Goal: Information Seeking & Learning: Learn about a topic

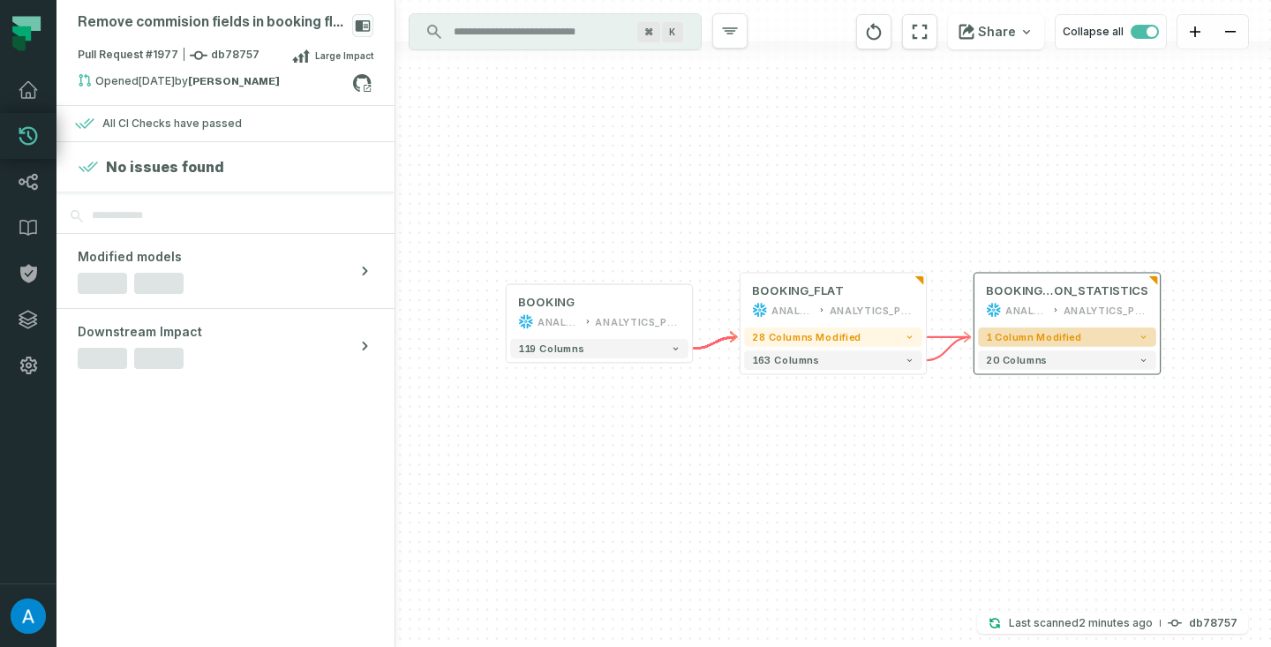
click at [1012, 334] on span "1 column modified" at bounding box center [1033, 336] width 95 height 11
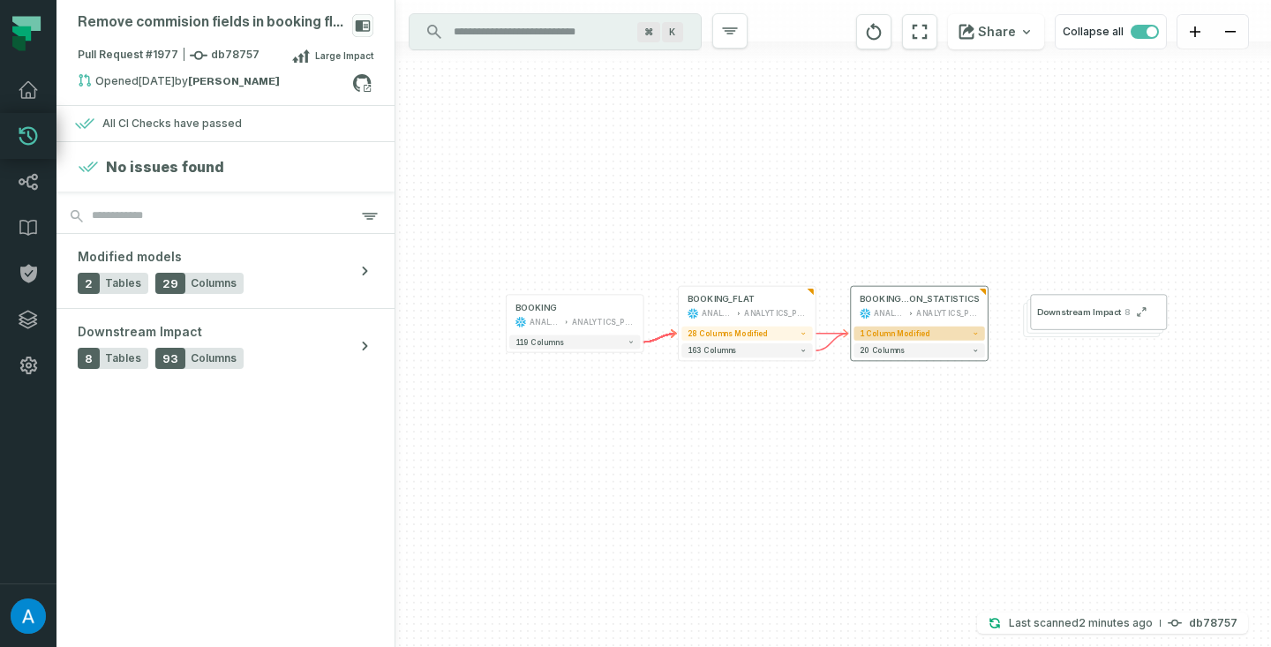
click at [936, 334] on button "1 column modified" at bounding box center [918, 333] width 131 height 14
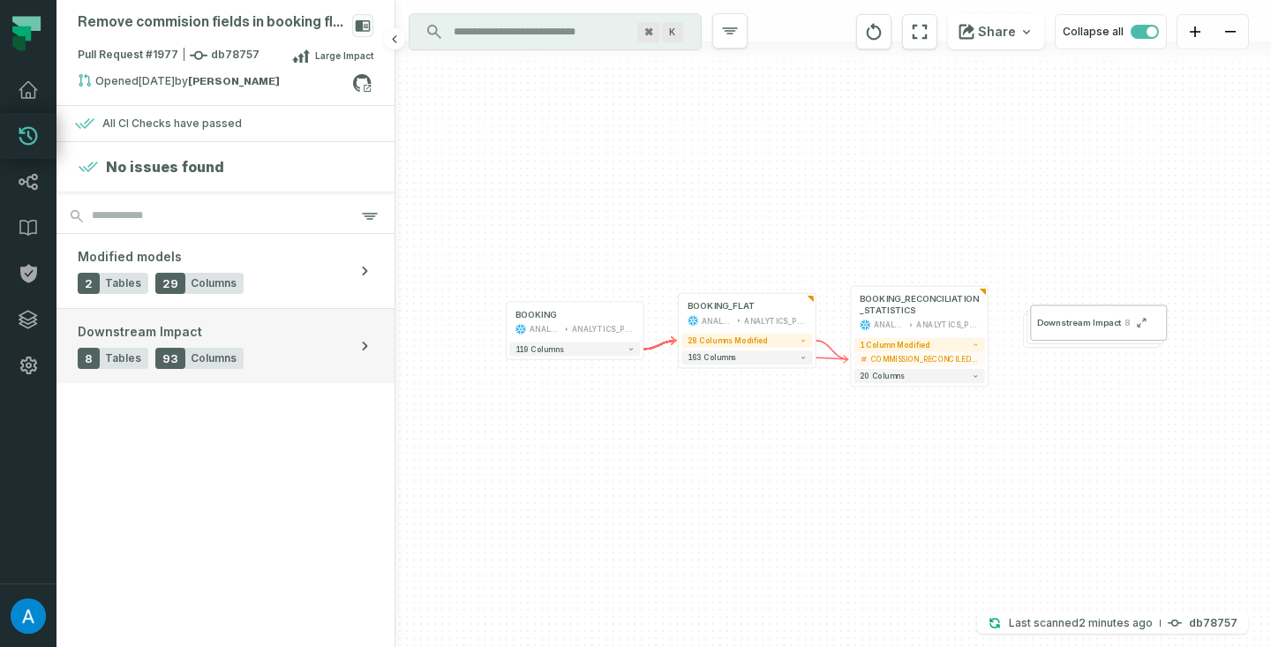
click at [314, 353] on button "Downstream Impact 8 Tables 93 Columns" at bounding box center [225, 346] width 338 height 74
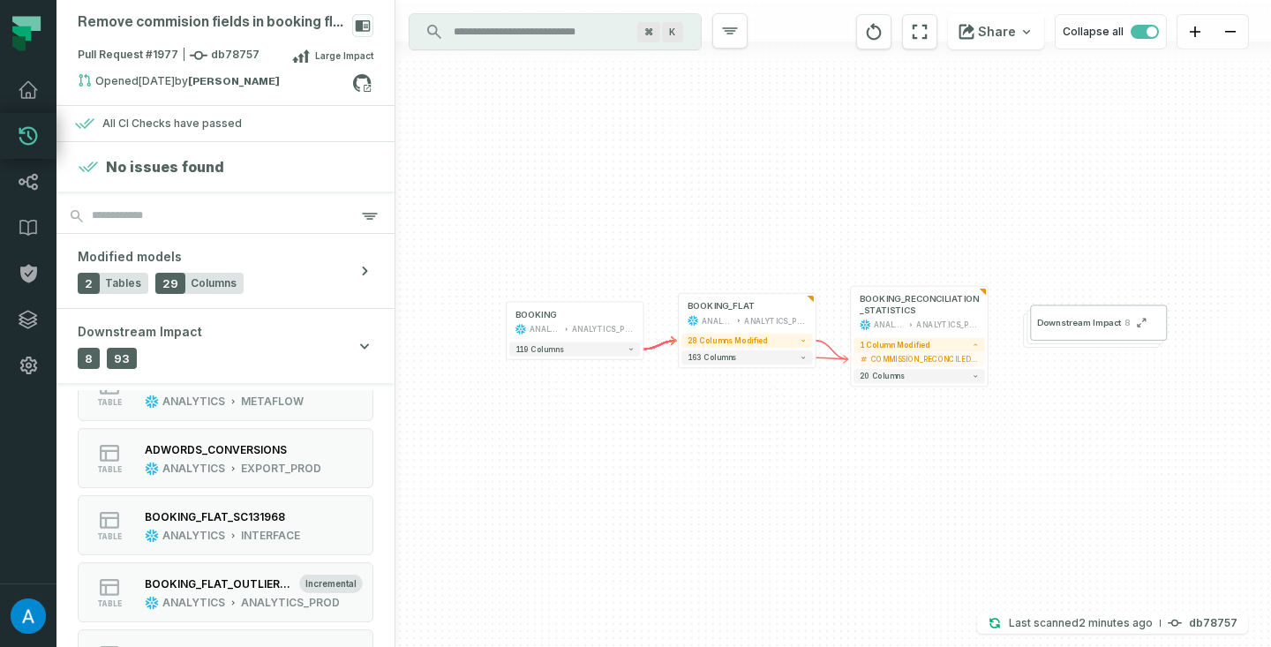
scroll to position [146, 0]
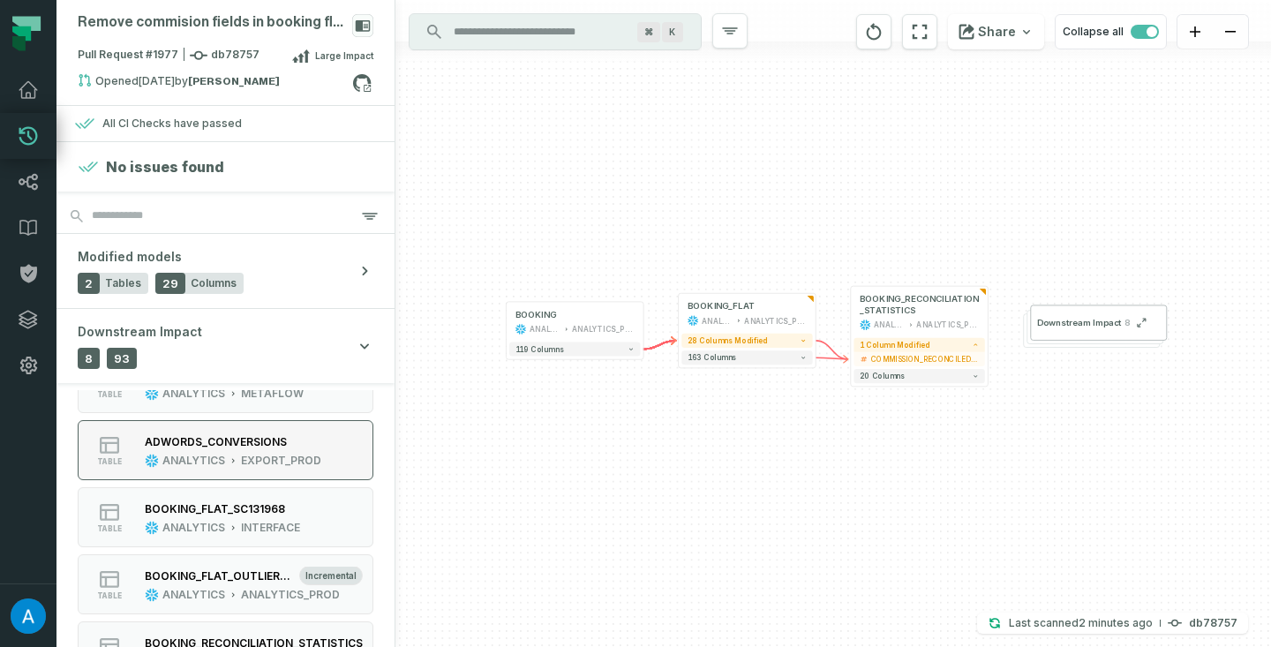
click at [292, 447] on div "ADWORDS_CONVERSIONS" at bounding box center [233, 441] width 176 height 18
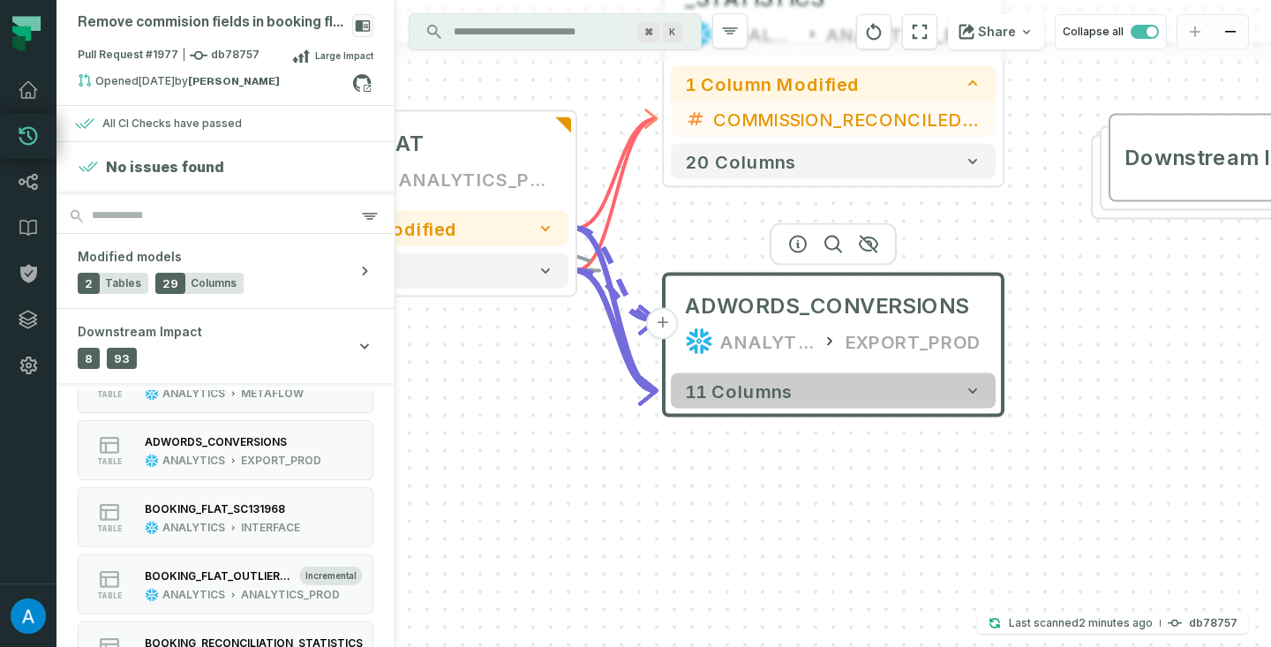
click at [890, 392] on button "11 columns" at bounding box center [833, 390] width 325 height 35
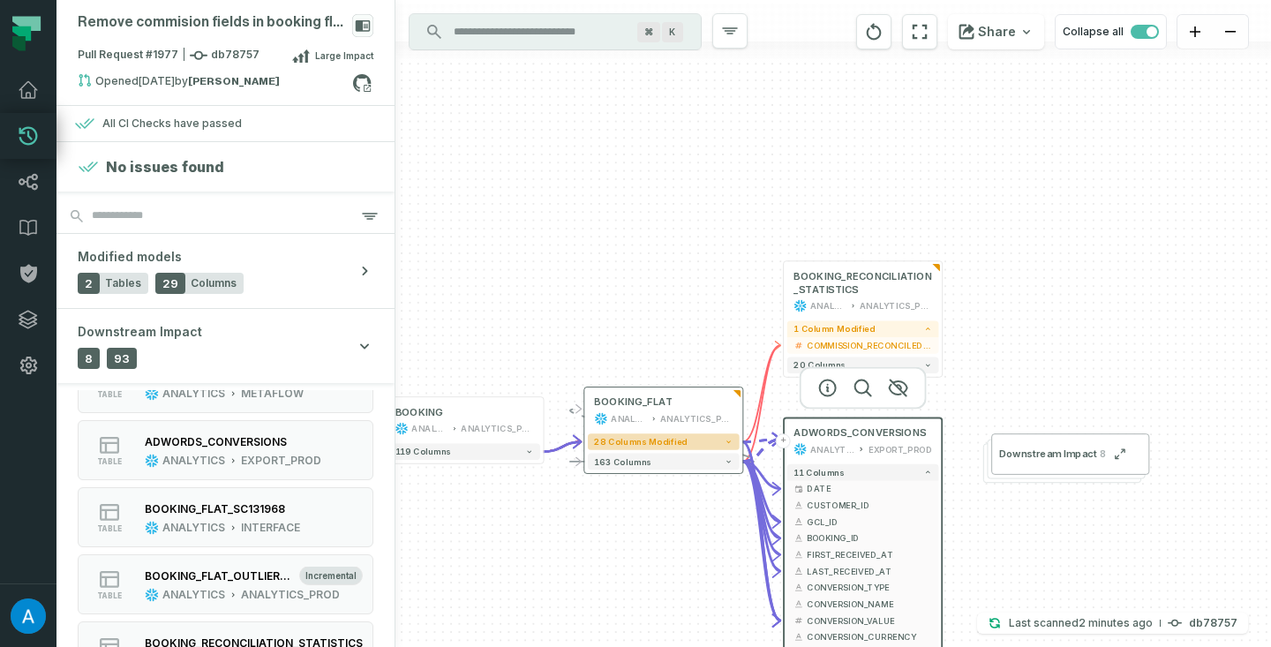
click at [718, 445] on button "28 columns modified" at bounding box center [664, 441] width 152 height 17
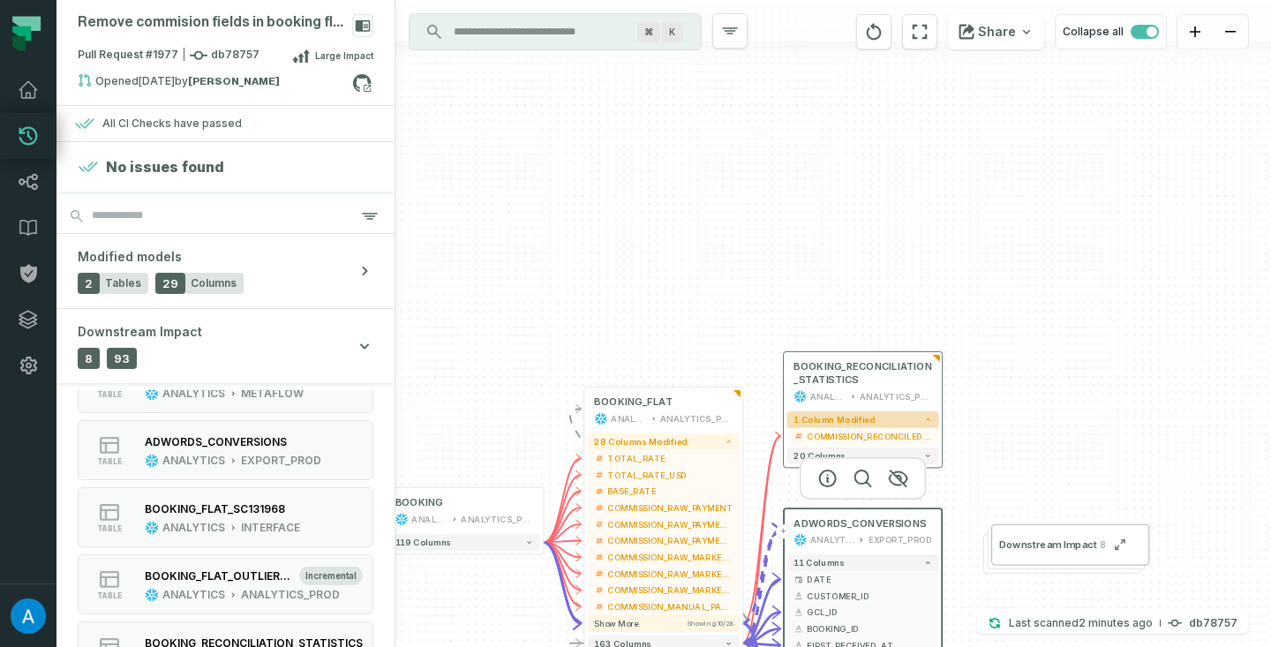
click at [881, 426] on button "1 column modified" at bounding box center [863, 419] width 152 height 17
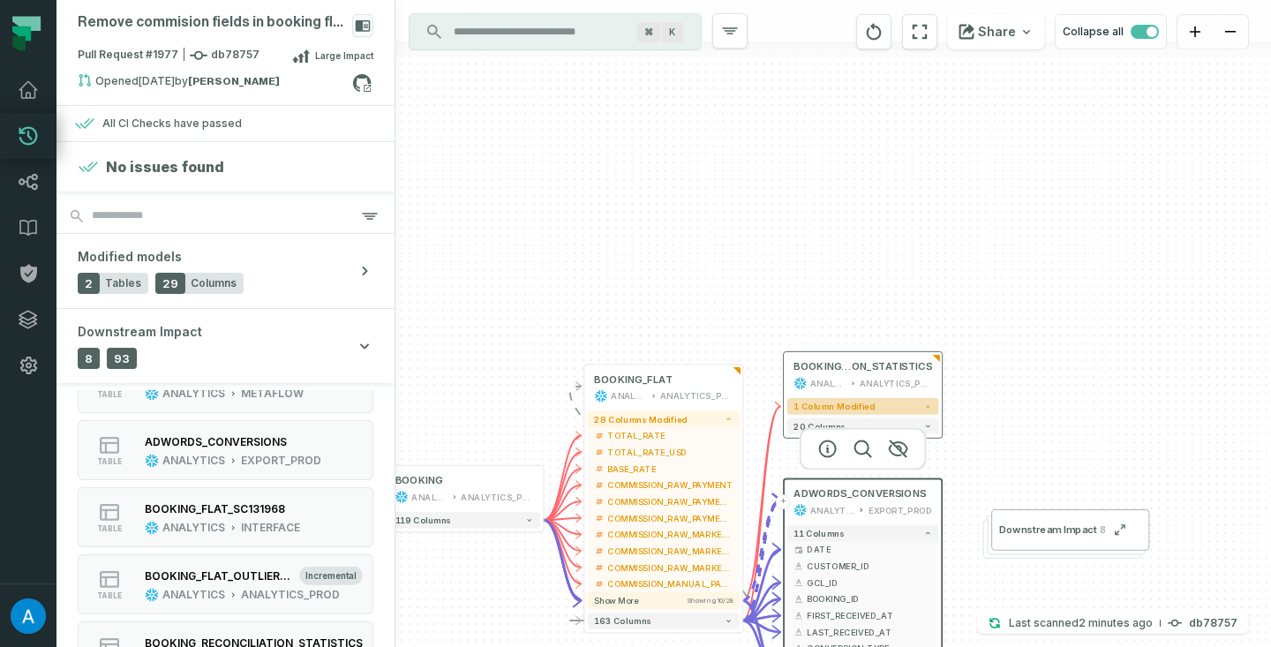
click at [882, 402] on button "1 column modified" at bounding box center [863, 406] width 152 height 17
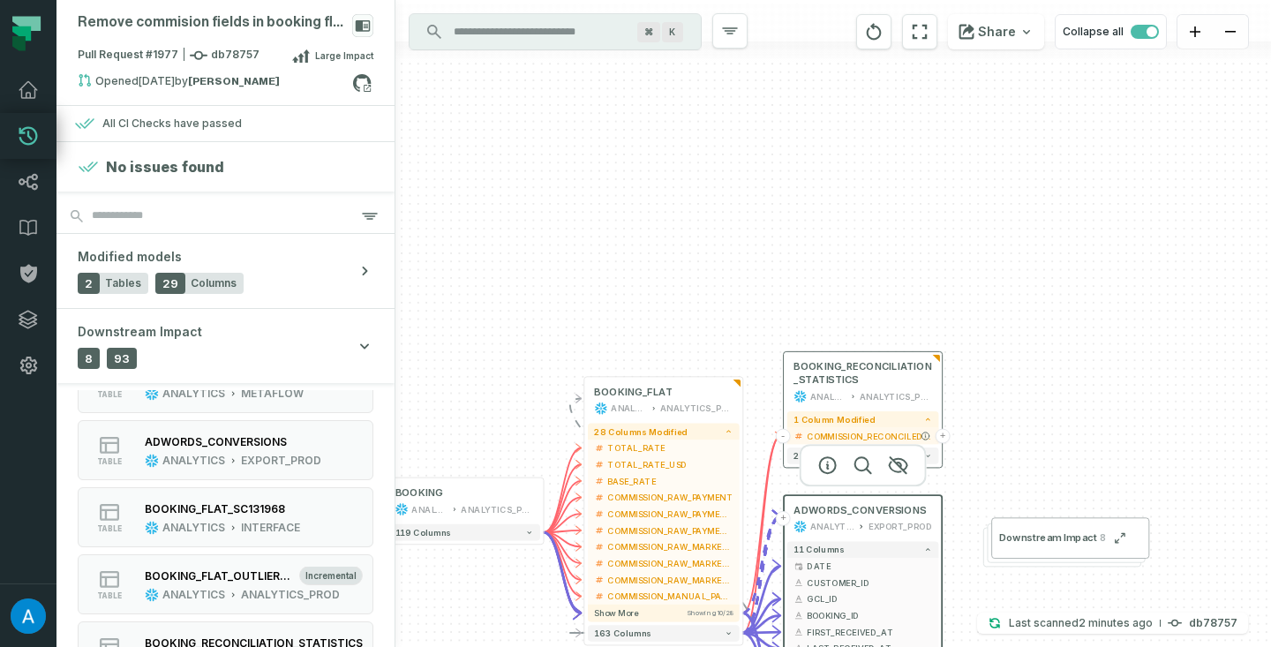
click at [874, 432] on span "COMMISSION_RECONCILED_EUR" at bounding box center [869, 436] width 125 height 12
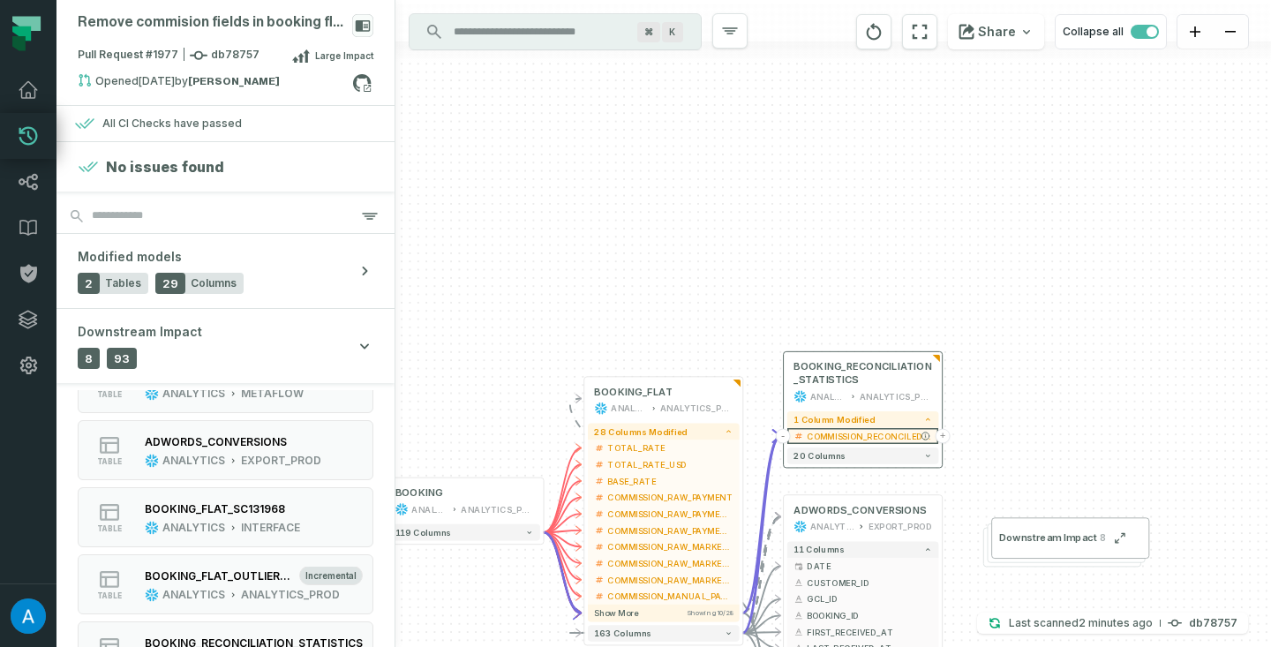
click at [946, 432] on button "+" at bounding box center [942, 436] width 15 height 15
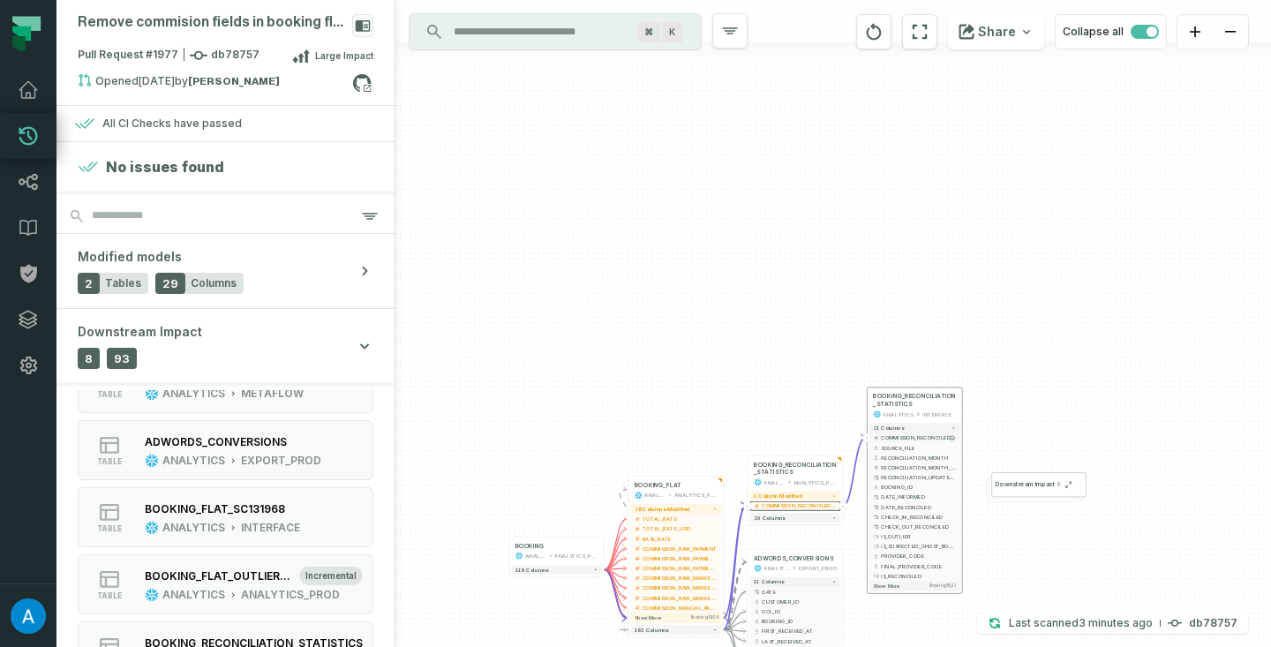
click at [926, 435] on span "COMMISSION_RECONCILED_EUR" at bounding box center [918, 437] width 75 height 7
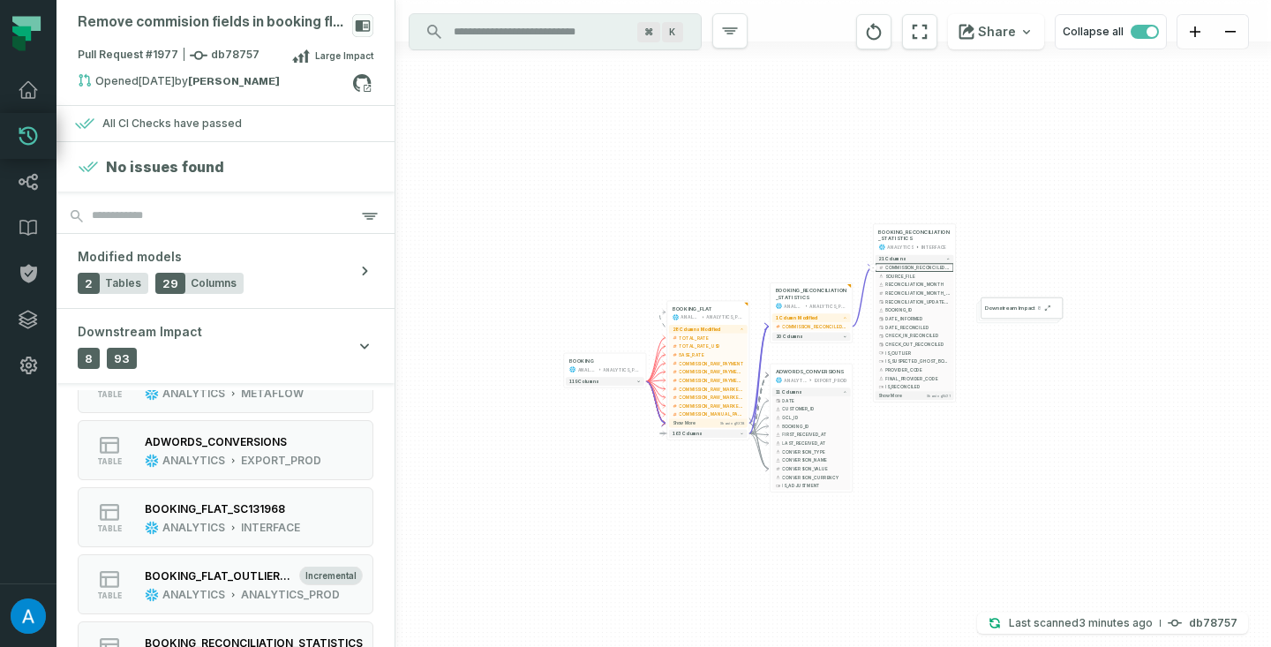
drag, startPoint x: 696, startPoint y: 396, endPoint x: 736, endPoint y: 141, distance: 258.1
click at [736, 143] on div "+ BOOKING_RECONCILIATION_STATISTICS ANALYTICS INTERFACE 21 columns - COMMISSION…" at bounding box center [832, 323] width 875 height 647
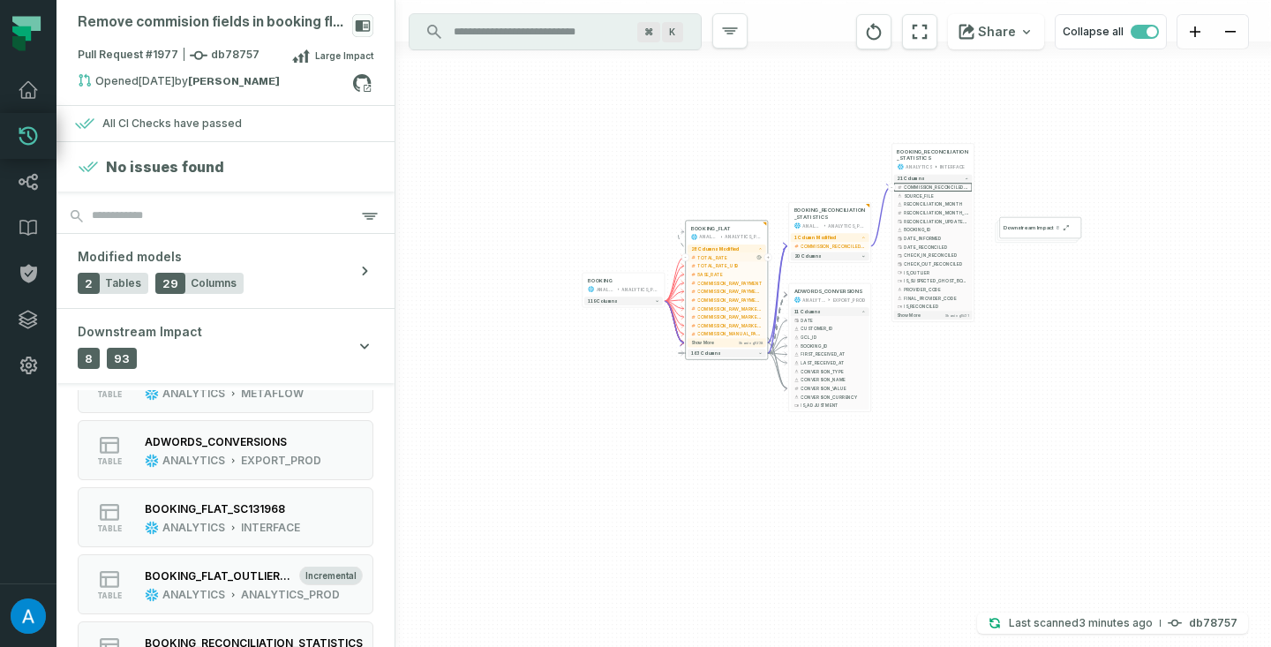
click at [728, 258] on span "TOTAL_RATE" at bounding box center [729, 257] width 64 height 6
click at [769, 258] on button "+" at bounding box center [768, 257] width 8 height 8
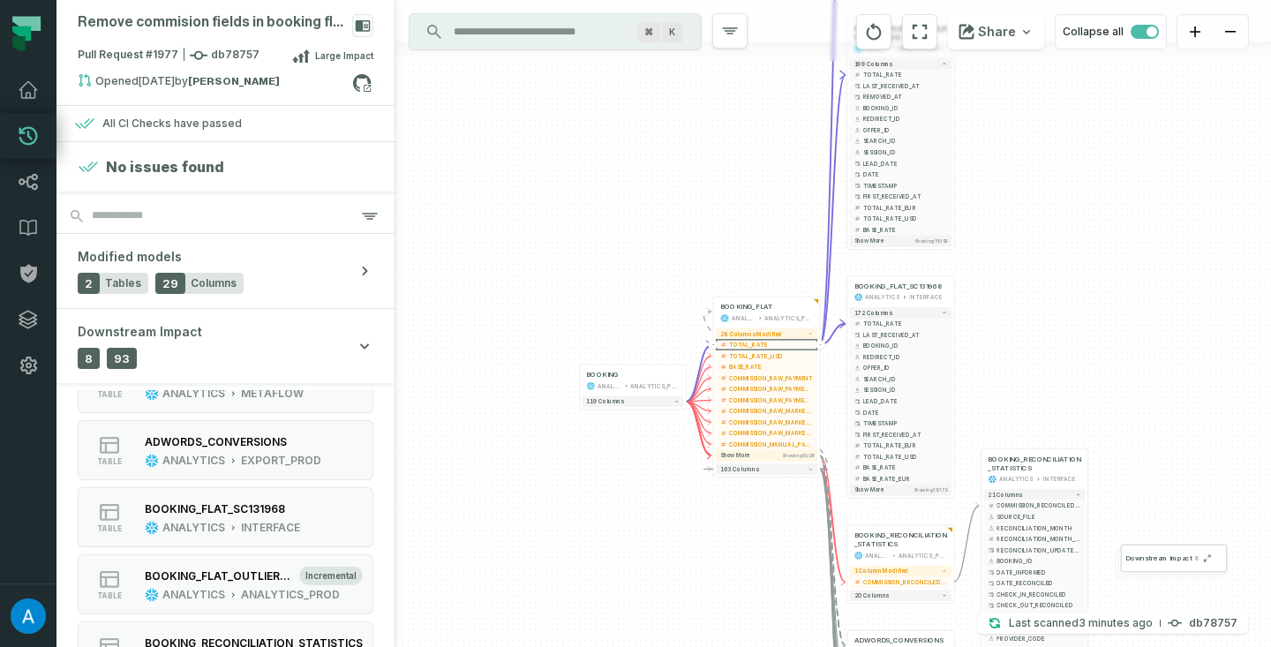
drag, startPoint x: 721, startPoint y: 450, endPoint x: 417, endPoint y: 203, distance: 392.1
click at [417, 207] on div "+ BOOKING_FLAT ANALYTICS INTERFACE + 207 columns - TOTAL_RATE + LAST_RECEIVED_A…" at bounding box center [832, 323] width 875 height 647
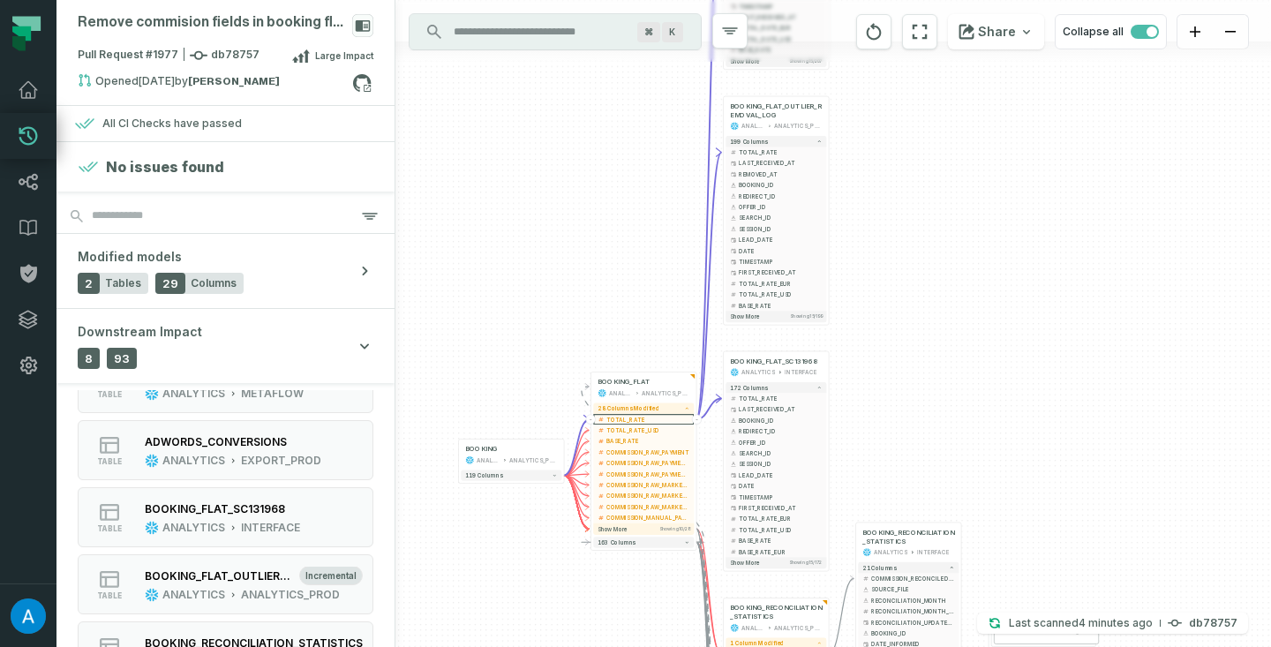
drag, startPoint x: 891, startPoint y: 236, endPoint x: 882, endPoint y: 384, distance: 147.7
click at [882, 384] on div "+ BOOKING_FLAT ANALYTICS INTERFACE + 207 columns - TOTAL_RATE + LAST_RECEIVED_A…" at bounding box center [832, 323] width 875 height 647
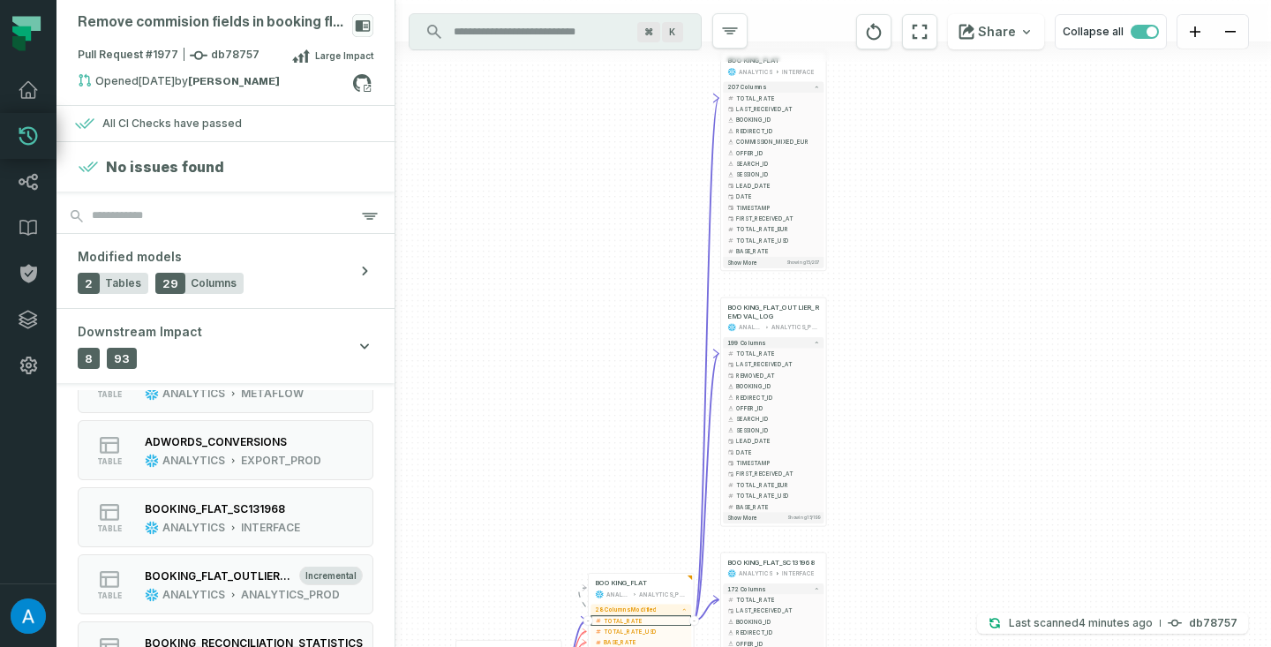
drag, startPoint x: 882, startPoint y: 247, endPoint x: 882, endPoint y: 430, distance: 182.7
click at [882, 430] on div "+ BOOKING_FLAT ANALYTICS INTERFACE + 207 columns - TOTAL_RATE + LAST_RECEIVED_A…" at bounding box center [832, 323] width 875 height 647
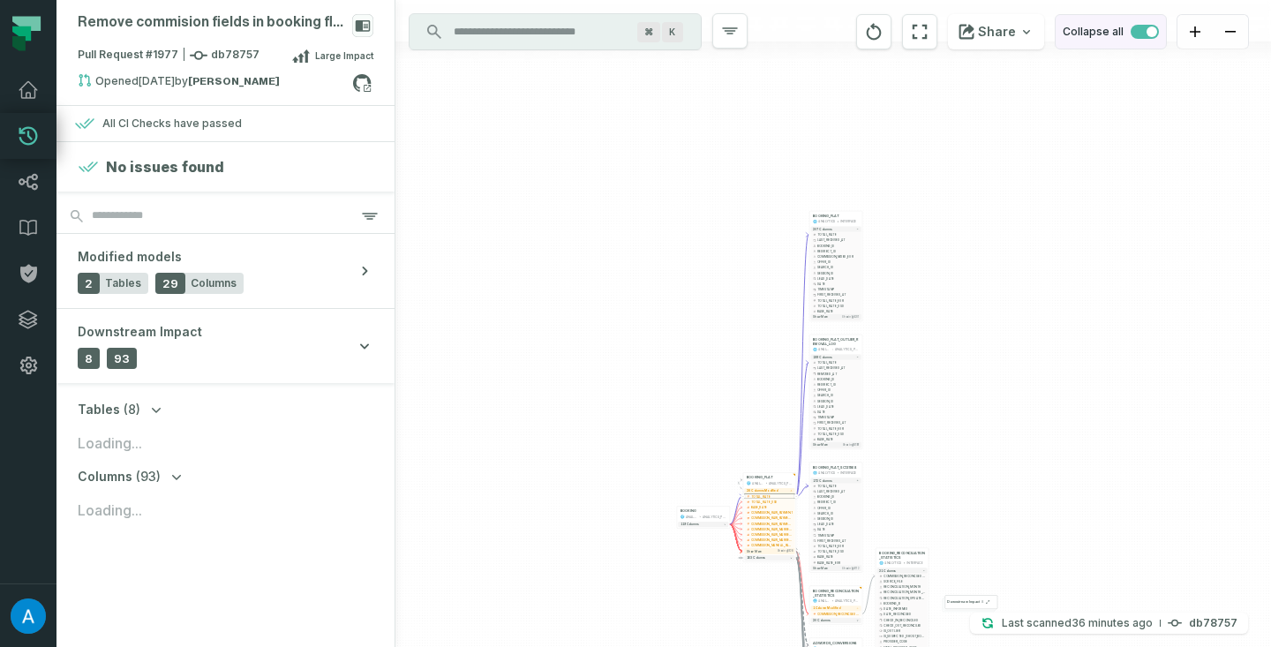
scroll to position [0, 0]
